Goal: Find specific page/section: Find specific page/section

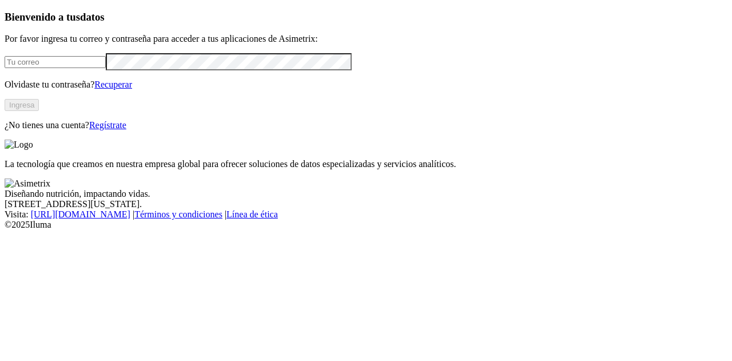
type input "[EMAIL_ADDRESS][DOMAIN_NAME]"
click at [39, 111] on button "Ingresa" at bounding box center [22, 105] width 34 height 12
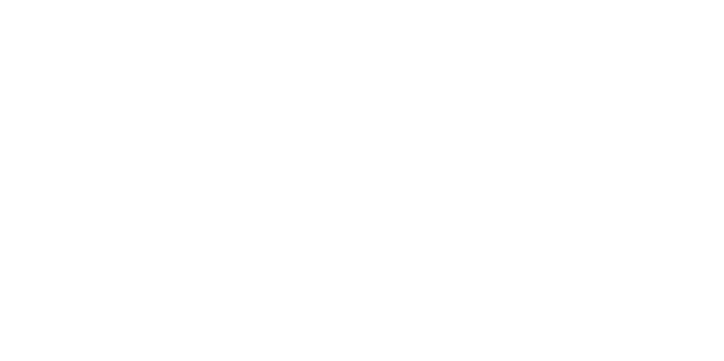
drag, startPoint x: 84, startPoint y: 229, endPoint x: 160, endPoint y: 260, distance: 81.9
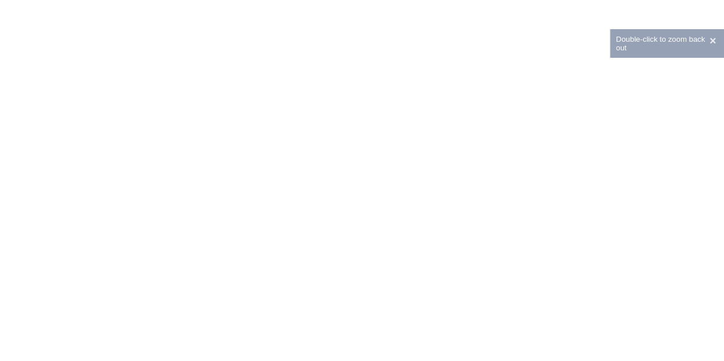
drag, startPoint x: 157, startPoint y: 184, endPoint x: 528, endPoint y: 271, distance: 380.3
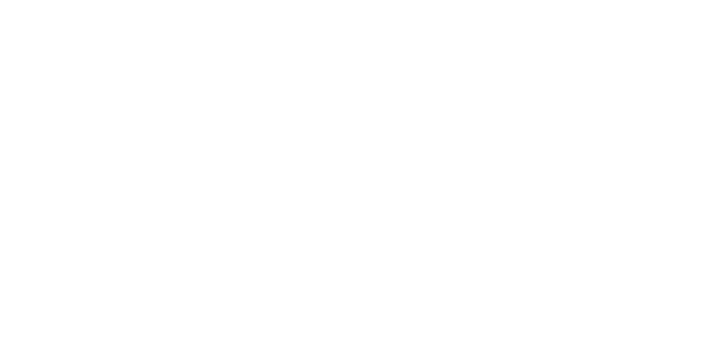
scroll to position [15, 0]
